Goal: Check status: Check status

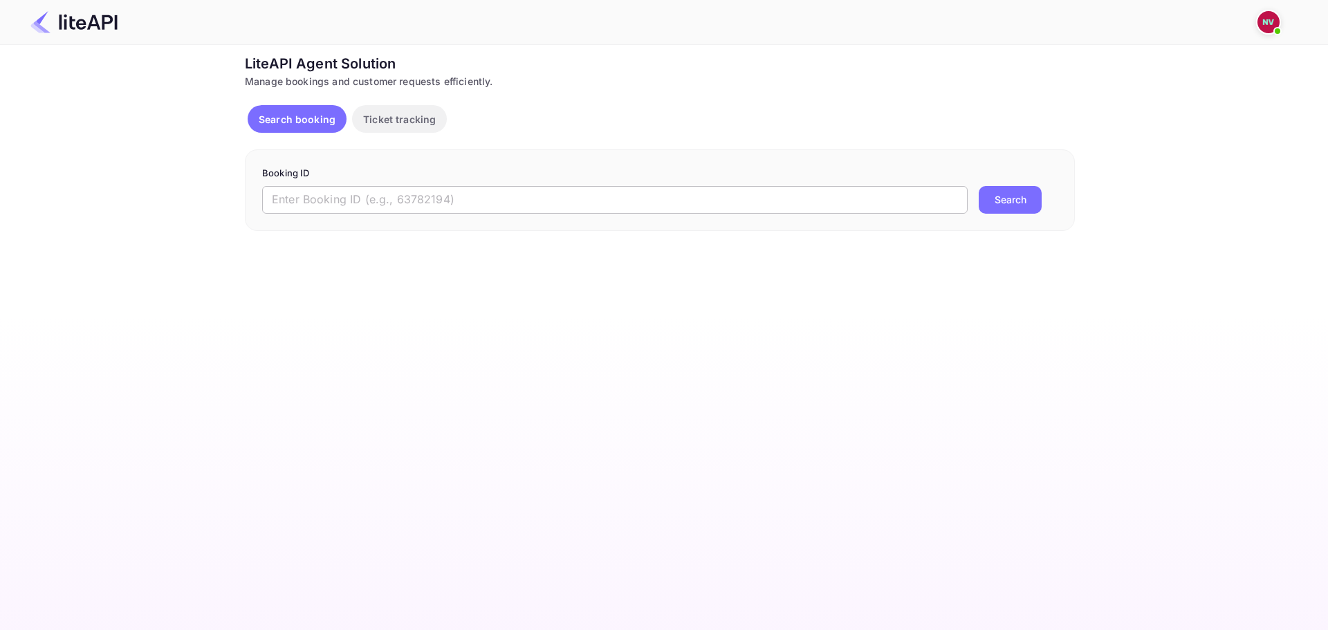
drag, startPoint x: 0, startPoint y: 0, endPoint x: 445, endPoint y: 194, distance: 485.4
click at [445, 194] on input "text" at bounding box center [615, 200] width 706 height 28
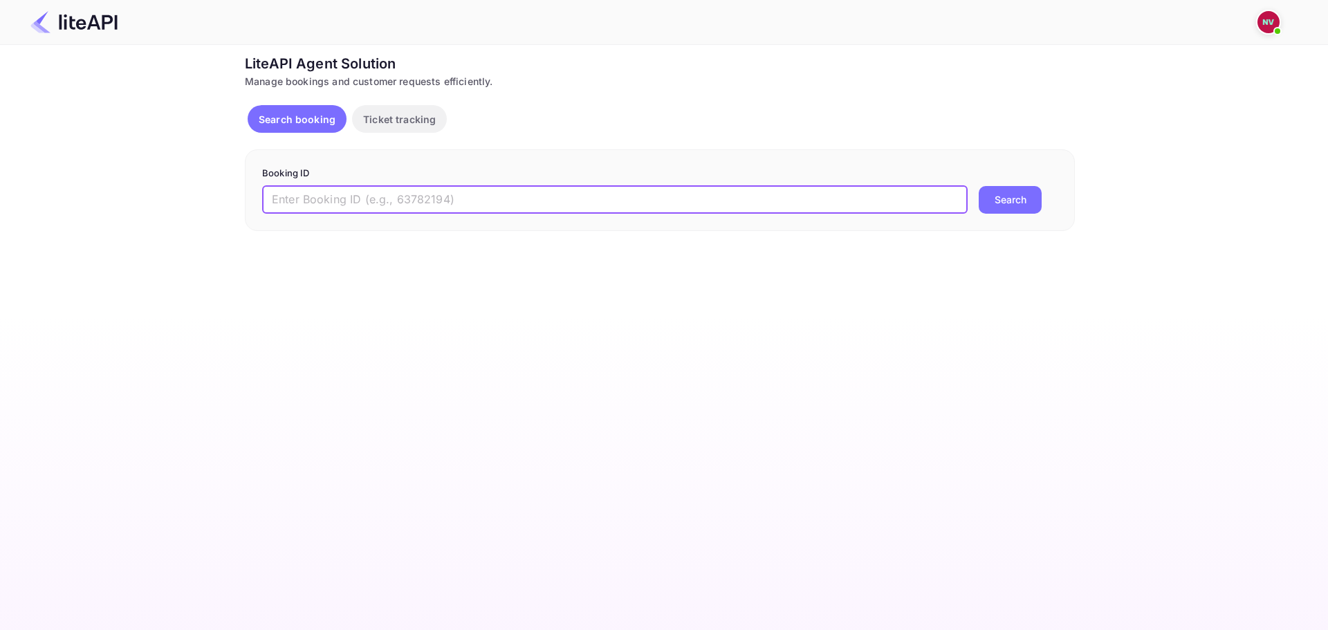
paste input "SKh6aNjMe"
type input "SKh6aNjMe"
click at [979, 186] on button "Search" at bounding box center [1010, 200] width 63 height 28
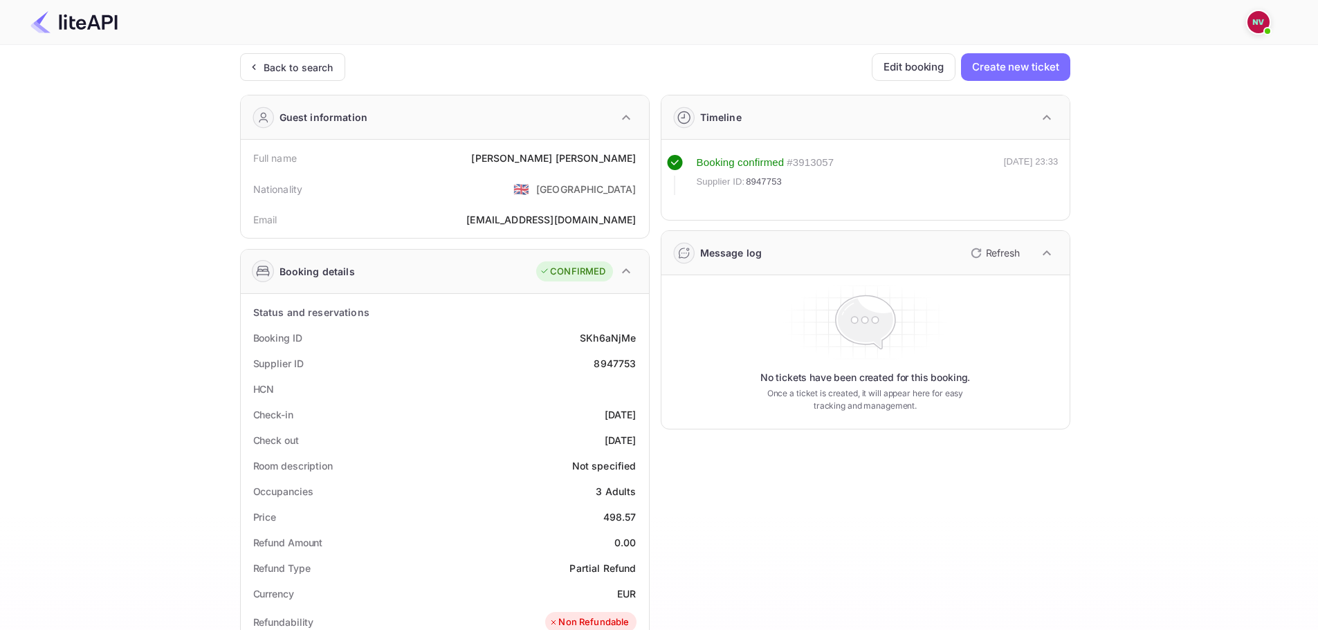
click at [611, 362] on div "8947753" at bounding box center [614, 363] width 42 height 15
copy div "8947753"
click at [285, 67] on div "Back to search" at bounding box center [299, 67] width 70 height 15
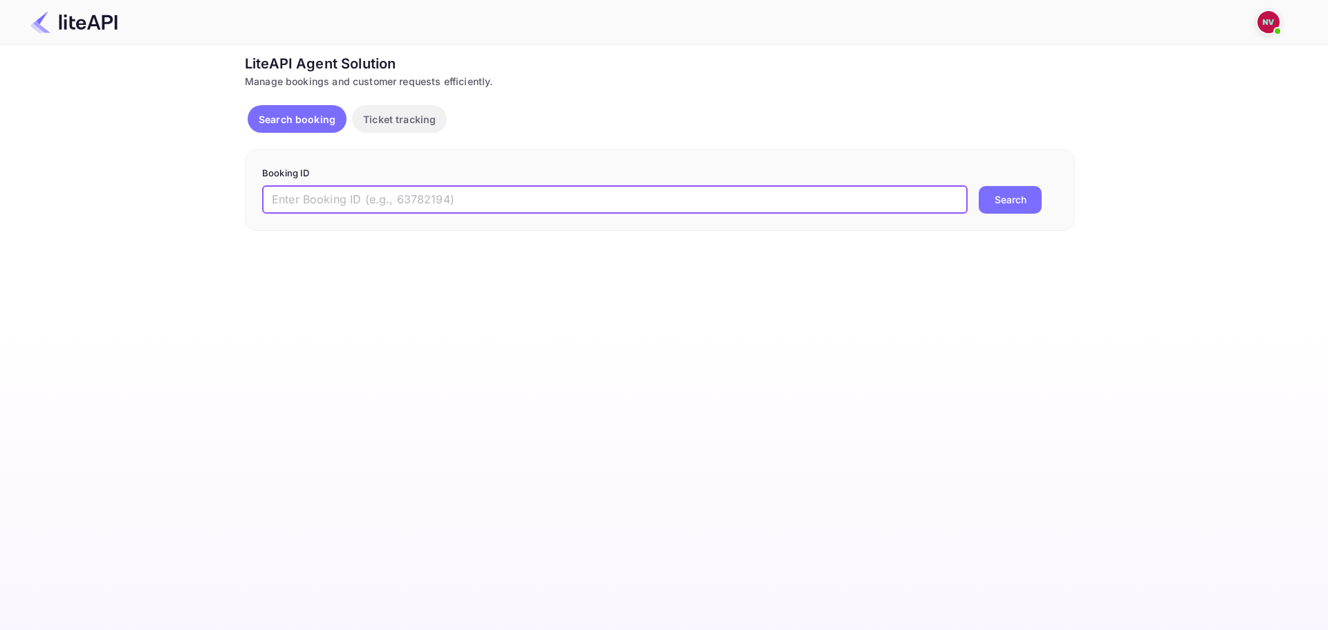
drag, startPoint x: 544, startPoint y: 207, endPoint x: 538, endPoint y: 203, distance: 7.5
click at [544, 207] on input "text" at bounding box center [615, 200] width 706 height 28
paste input "SKh6aNjMe"
type input "SKh6aNjMe"
click at [979, 186] on button "Search" at bounding box center [1010, 200] width 63 height 28
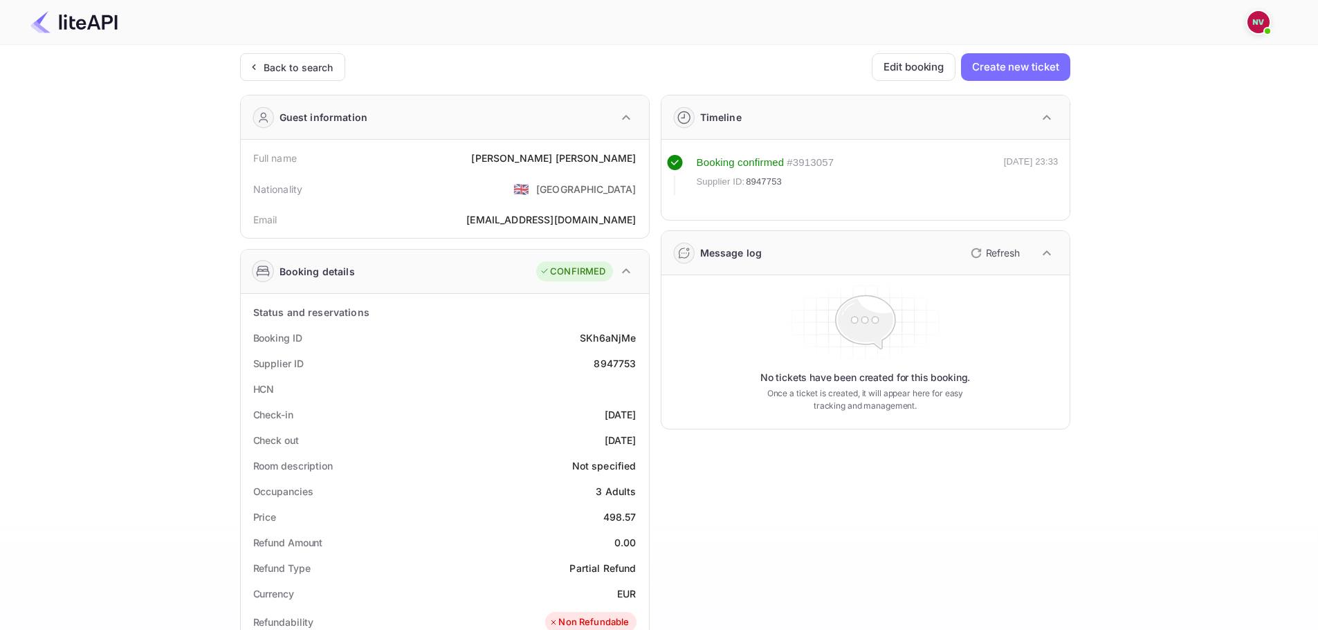
click at [626, 364] on div "8947753" at bounding box center [614, 363] width 42 height 15
copy div "8947753"
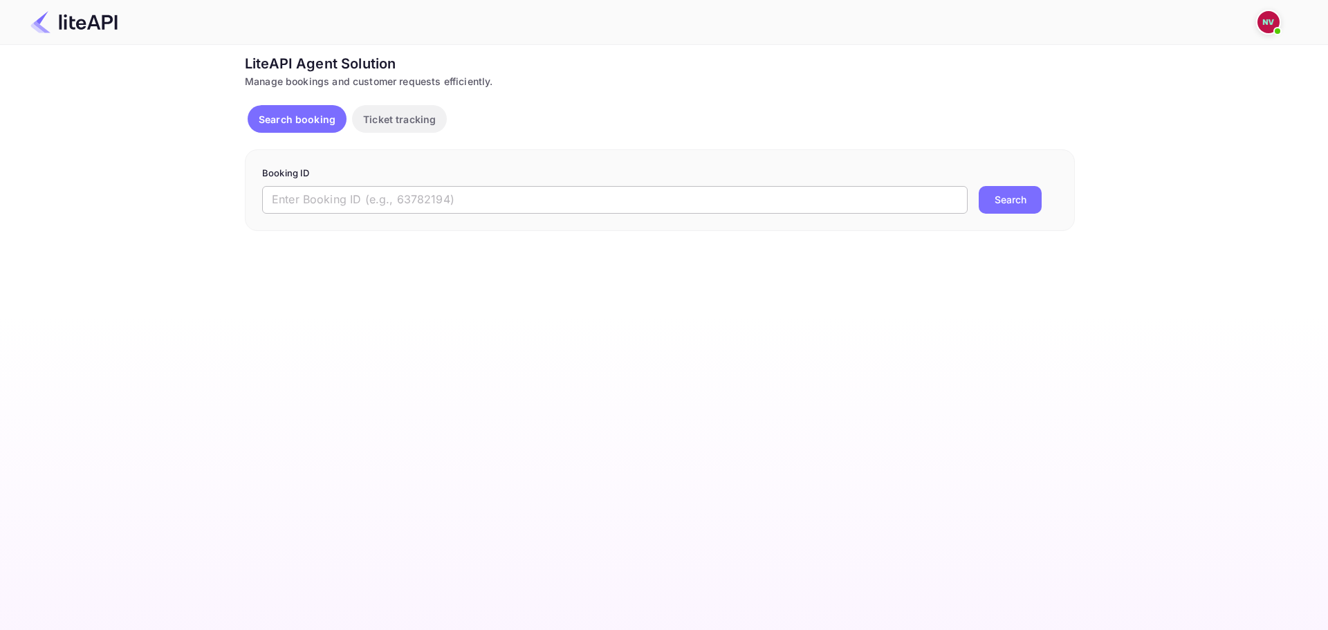
click at [412, 210] on input "text" at bounding box center [615, 200] width 706 height 28
paste input "8947753"
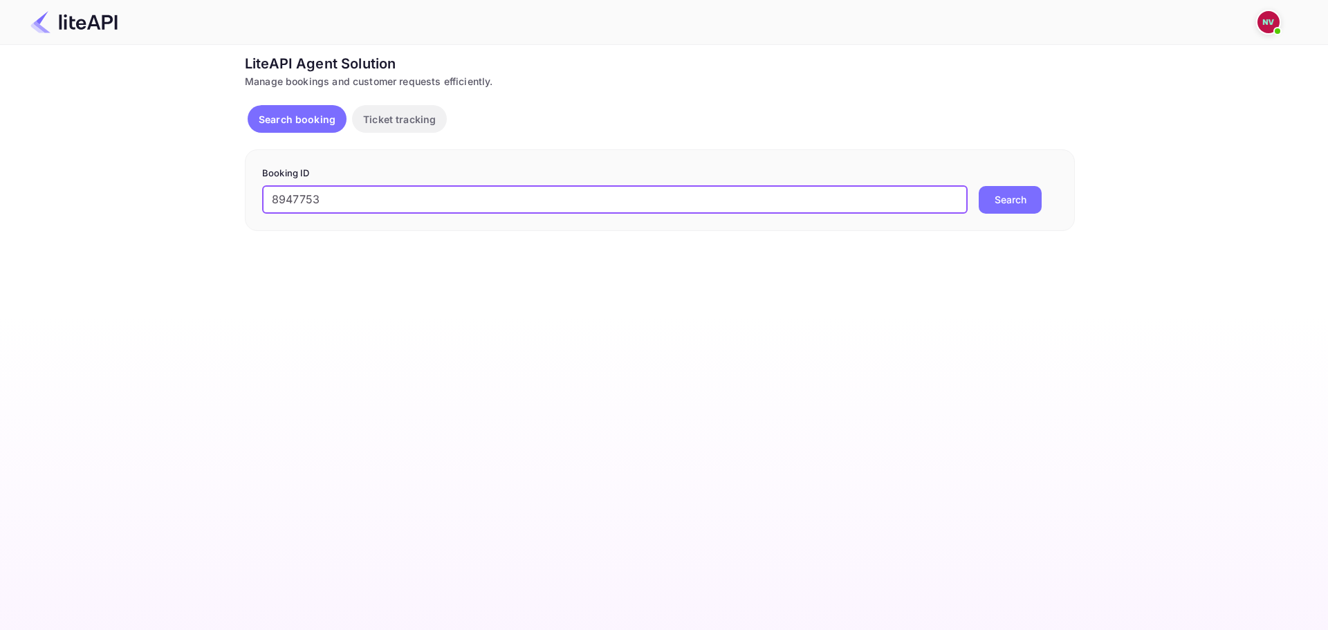
type input "8947753"
click at [979, 186] on button "Search" at bounding box center [1010, 200] width 63 height 28
